Goal: Ask a question

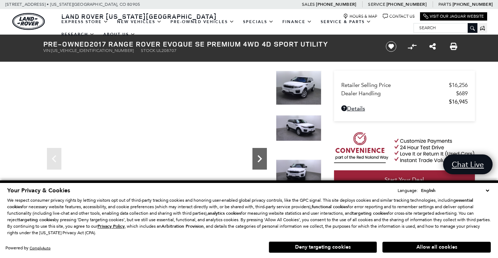
click at [260, 159] on icon "Next" at bounding box center [260, 158] width 4 height 7
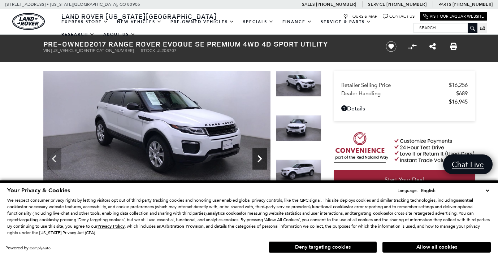
click at [260, 159] on icon "Next" at bounding box center [260, 158] width 4 height 7
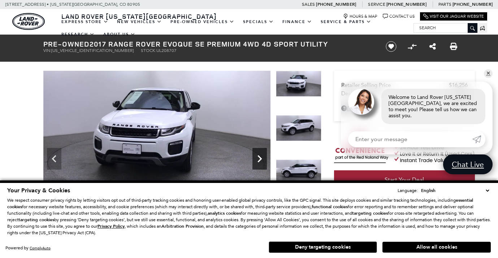
click at [260, 159] on icon "Next" at bounding box center [260, 158] width 4 height 7
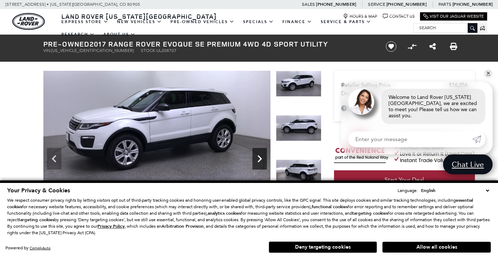
click at [260, 159] on icon "Next" at bounding box center [260, 158] width 4 height 7
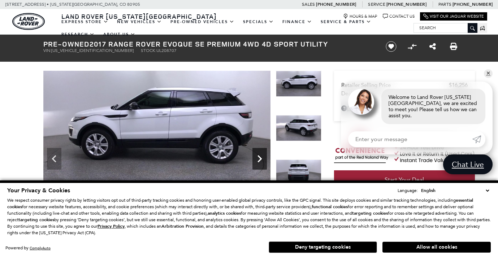
click at [260, 159] on icon "Next" at bounding box center [260, 158] width 4 height 7
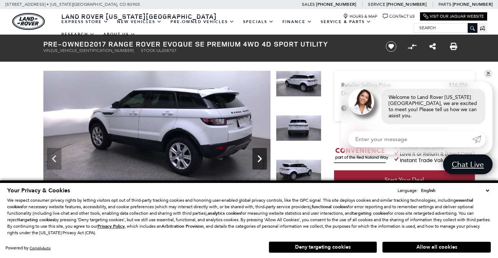
click at [260, 159] on icon "Next" at bounding box center [260, 158] width 4 height 7
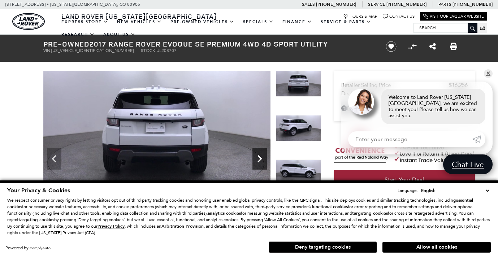
click at [260, 159] on icon "Next" at bounding box center [260, 158] width 4 height 7
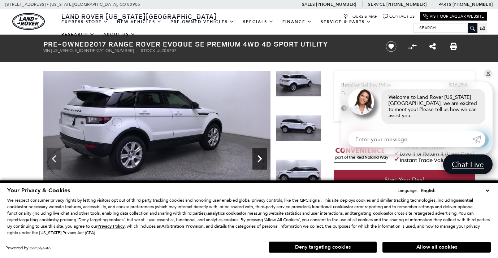
click at [260, 159] on icon "Next" at bounding box center [260, 158] width 4 height 7
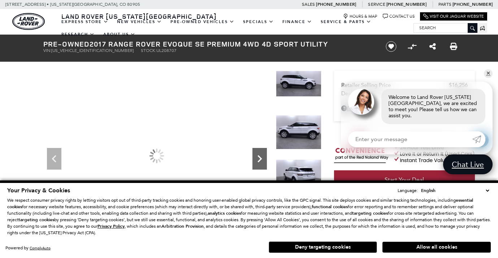
click at [260, 159] on icon "Next" at bounding box center [260, 158] width 4 height 7
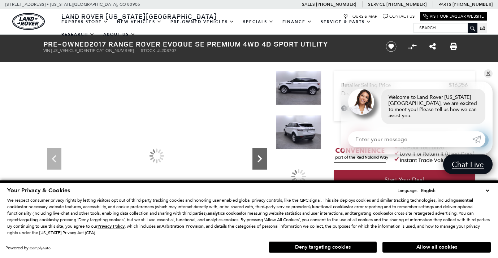
click at [260, 159] on icon "Next" at bounding box center [260, 158] width 4 height 7
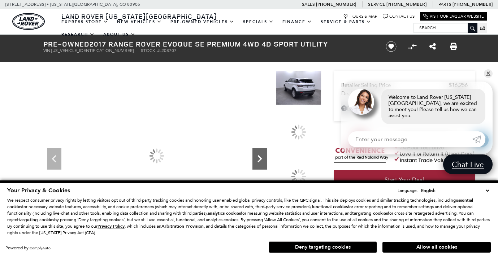
click at [260, 159] on icon "Next" at bounding box center [260, 158] width 4 height 7
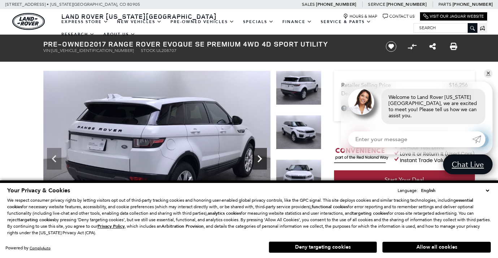
click at [260, 159] on icon "Next" at bounding box center [260, 158] width 4 height 7
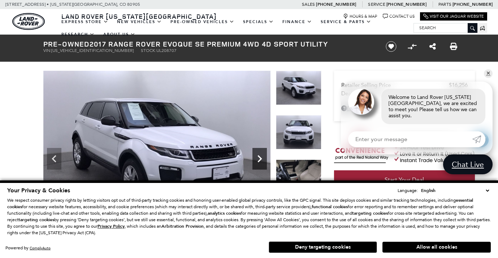
click at [260, 159] on icon "Next" at bounding box center [260, 158] width 4 height 7
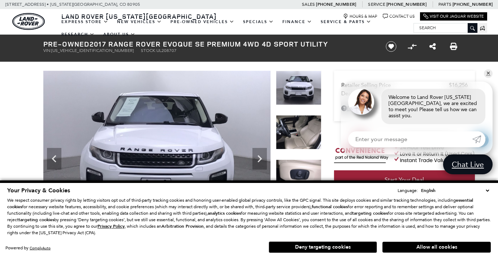
click at [296, 134] on img at bounding box center [299, 132] width 46 height 34
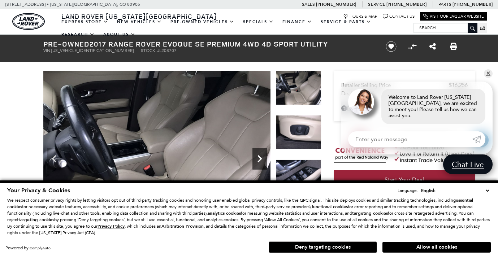
click at [258, 157] on icon "Next" at bounding box center [260, 159] width 14 height 14
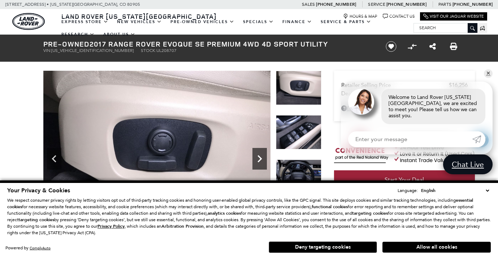
click at [258, 157] on icon "Next" at bounding box center [260, 159] width 14 height 14
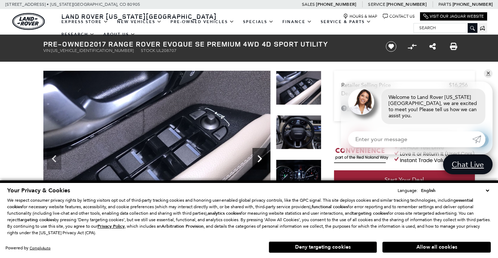
click at [260, 163] on icon "Next" at bounding box center [260, 159] width 14 height 14
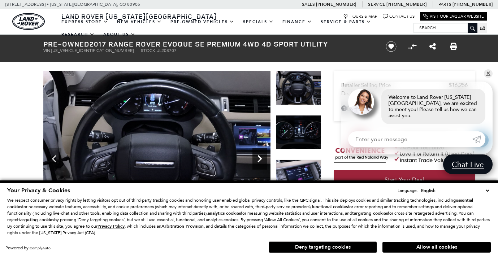
click at [258, 158] on icon "Next" at bounding box center [260, 159] width 14 height 14
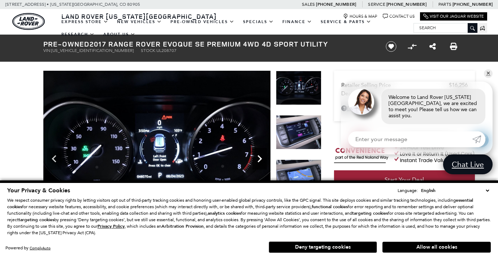
click at [258, 158] on icon "Next" at bounding box center [260, 159] width 14 height 14
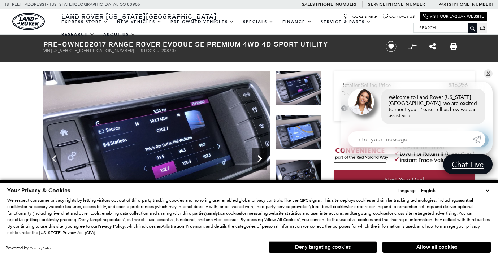
click at [258, 158] on icon "Next" at bounding box center [260, 159] width 14 height 14
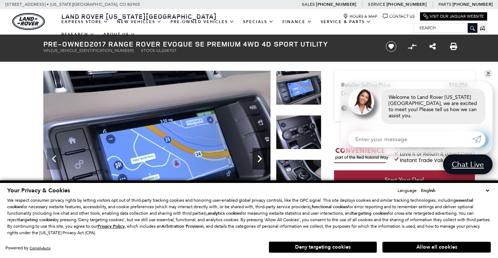
click at [259, 158] on icon "Next" at bounding box center [260, 159] width 14 height 14
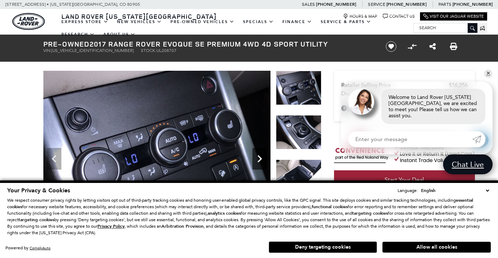
click at [259, 158] on icon "Next" at bounding box center [260, 159] width 14 height 14
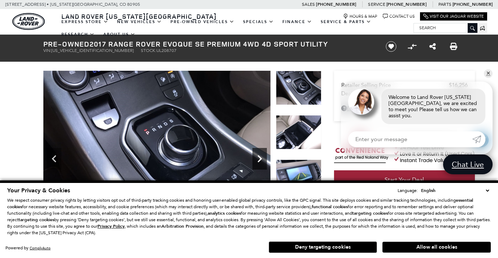
click at [259, 158] on icon "Next" at bounding box center [260, 159] width 14 height 14
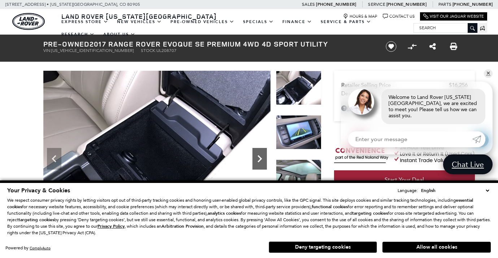
click at [259, 158] on icon "Next" at bounding box center [260, 159] width 14 height 14
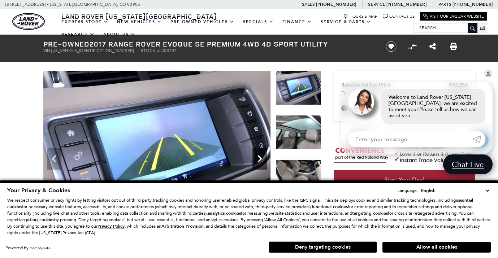
click at [259, 158] on icon "Next" at bounding box center [260, 159] width 14 height 14
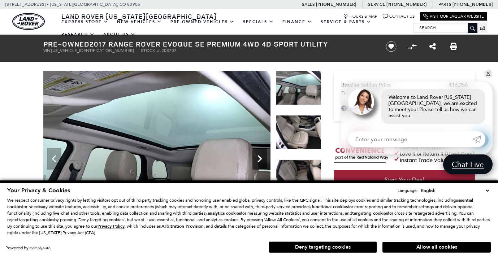
click at [259, 158] on icon "Next" at bounding box center [260, 159] width 14 height 14
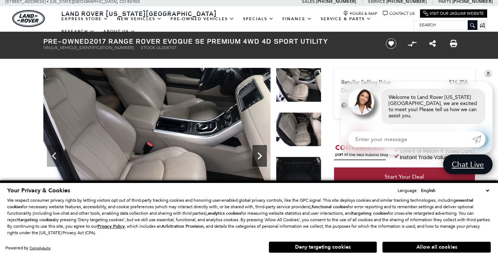
scroll to position [3, 0]
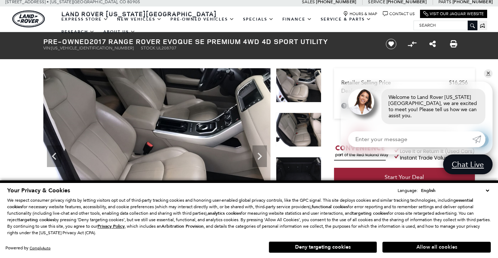
click at [402, 246] on button "Allow all cookies" at bounding box center [437, 247] width 108 height 11
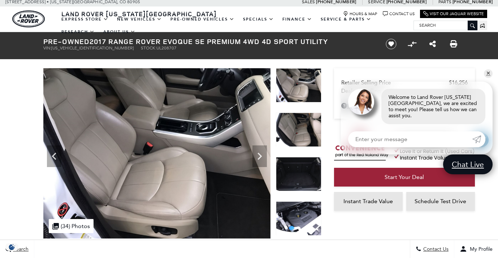
scroll to position [0, 0]
click at [298, 215] on img at bounding box center [299, 219] width 46 height 34
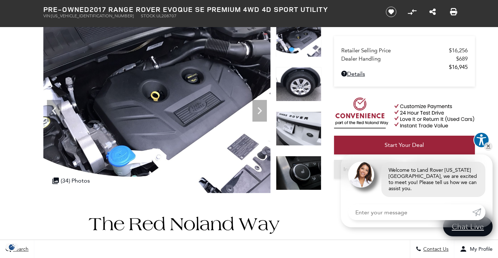
scroll to position [54, 0]
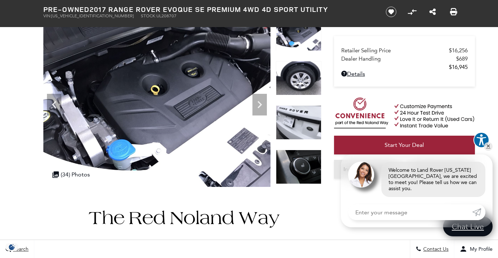
click at [296, 170] on img at bounding box center [299, 167] width 46 height 34
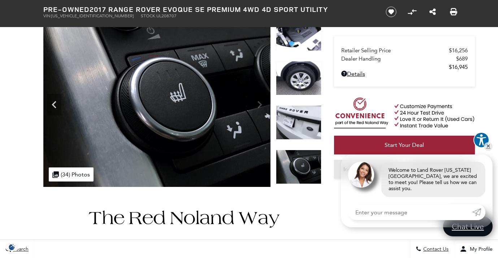
click at [299, 133] on img at bounding box center [299, 122] width 46 height 34
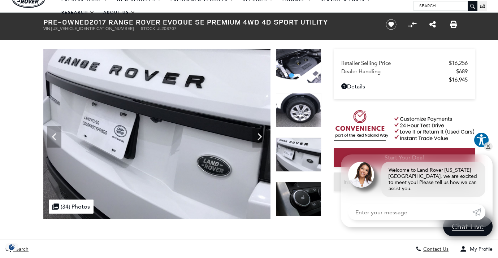
scroll to position [0, 0]
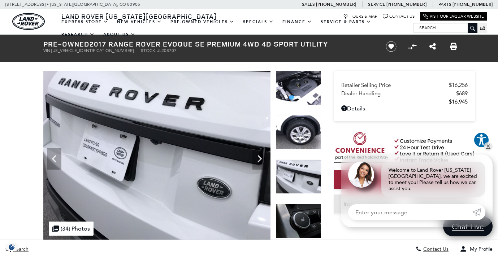
click at [299, 132] on img at bounding box center [299, 132] width 46 height 34
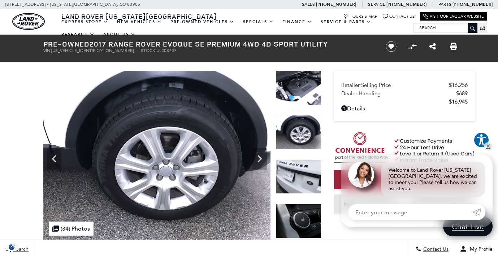
click at [366, 212] on input "Enter your message" at bounding box center [410, 212] width 124 height 16
type input "i"
type input "Is this realy the correct price for this car?"
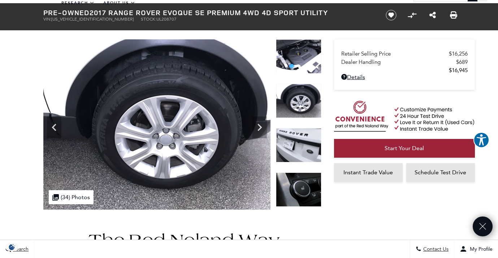
scroll to position [31, 0]
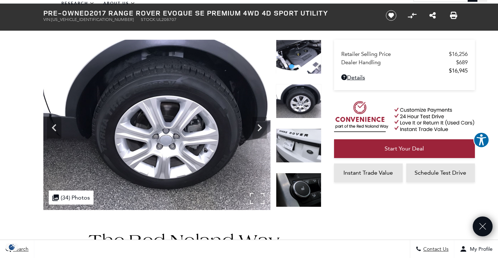
click at [244, 168] on img at bounding box center [156, 125] width 227 height 171
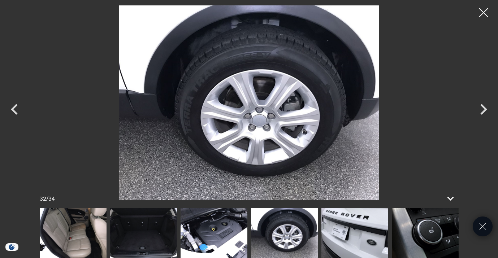
scroll to position [230, 0]
click at [215, 227] on img at bounding box center [214, 233] width 67 height 50
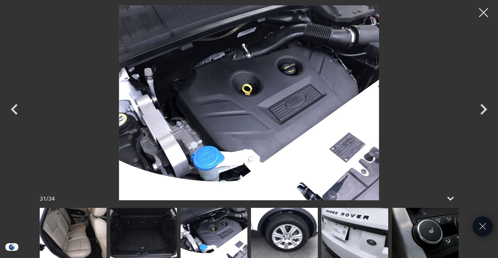
scroll to position [224, 0]
click at [141, 243] on img at bounding box center [143, 233] width 67 height 50
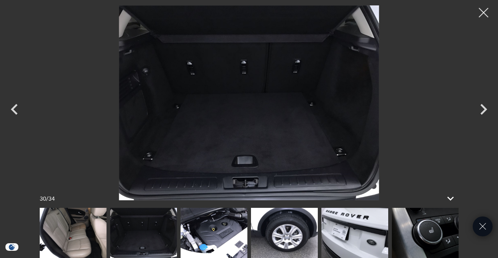
click at [484, 11] on div at bounding box center [483, 12] width 19 height 19
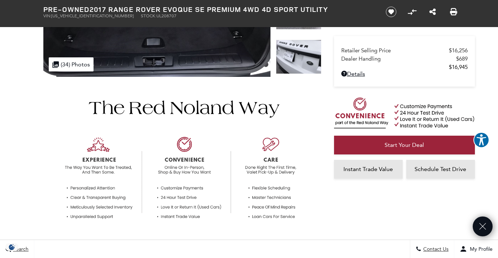
scroll to position [143, 0]
